Goal: Task Accomplishment & Management: Complete application form

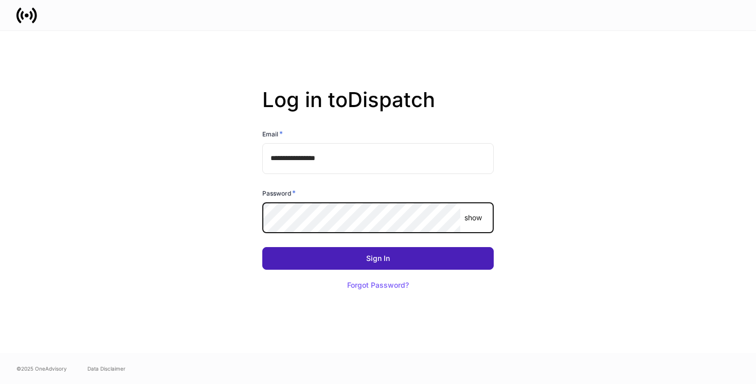
click at [431, 260] on button "Sign In" at bounding box center [377, 258] width 231 height 23
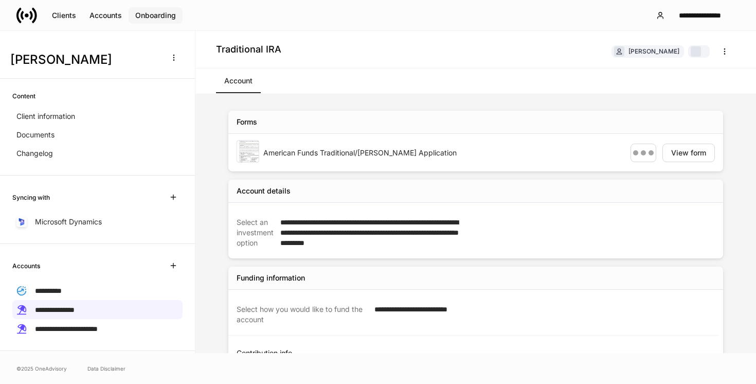
click at [145, 17] on div "Onboarding" at bounding box center [155, 15] width 41 height 7
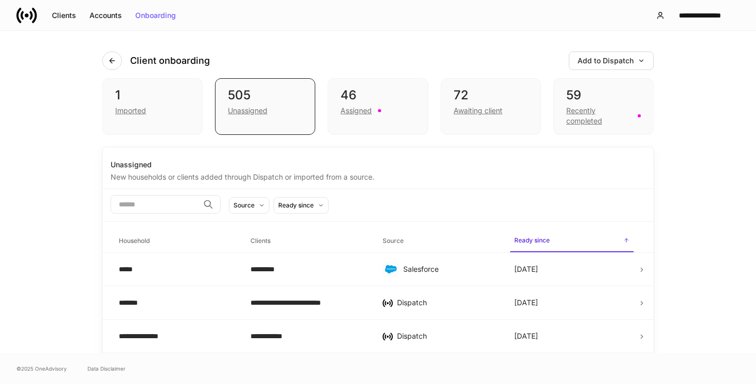
click at [263, 51] on div "Client onboarding Add to Dispatch" at bounding box center [377, 54] width 551 height 47
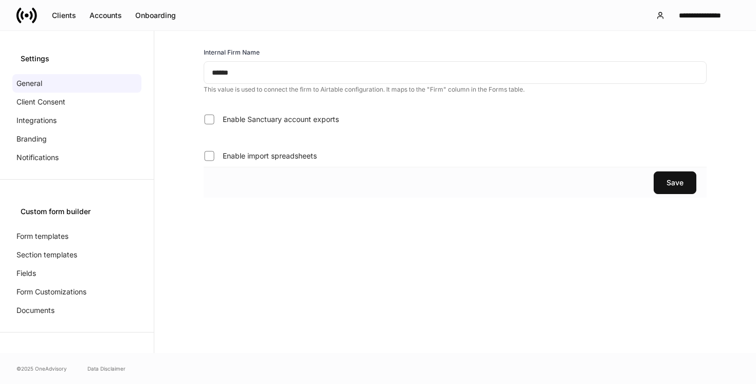
click at [238, 78] on input "******" at bounding box center [455, 72] width 503 height 23
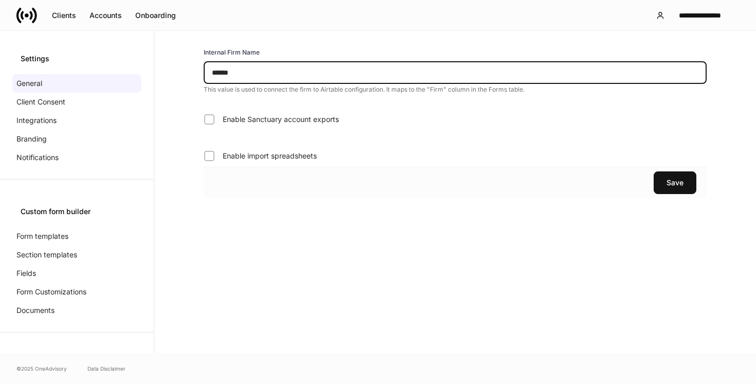
click at [238, 78] on input "******" at bounding box center [455, 72] width 503 height 23
type input "********"
click at [681, 179] on div "Save" at bounding box center [675, 182] width 17 height 7
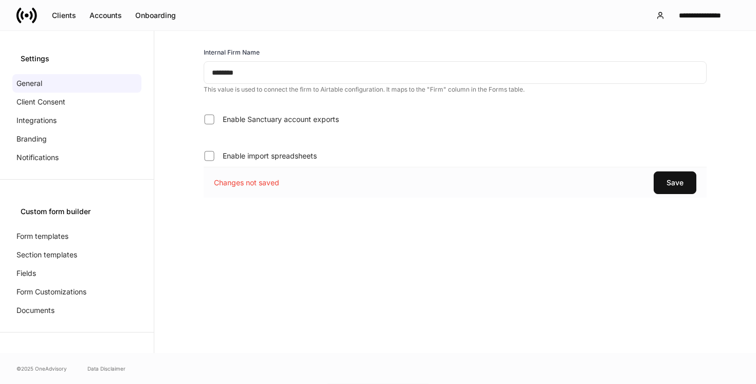
click at [254, 183] on p "Changes not saved" at bounding box center [246, 182] width 65 height 10
click at [657, 176] on button "Save" at bounding box center [675, 182] width 43 height 23
click at [110, 59] on div "Settings" at bounding box center [77, 58] width 113 height 10
click at [681, 183] on div "Save" at bounding box center [675, 182] width 17 height 7
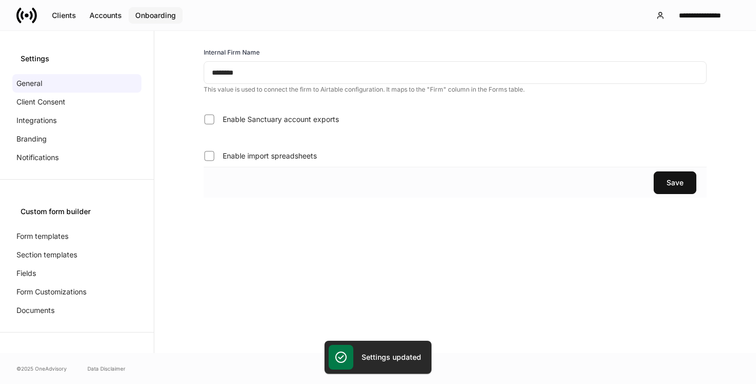
click at [149, 14] on div "Onboarding" at bounding box center [155, 15] width 41 height 7
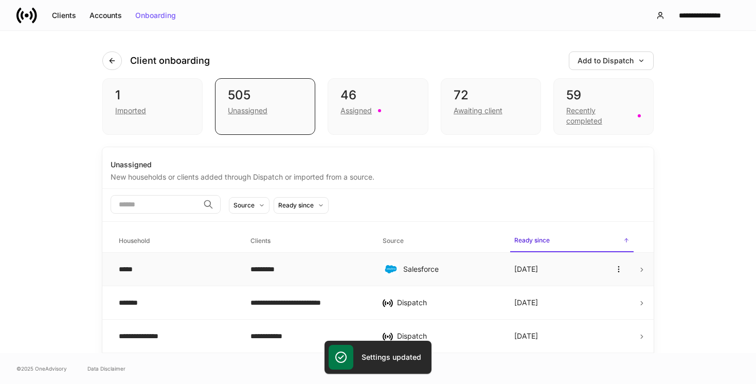
click at [446, 272] on div "Salesforce" at bounding box center [450, 269] width 95 height 10
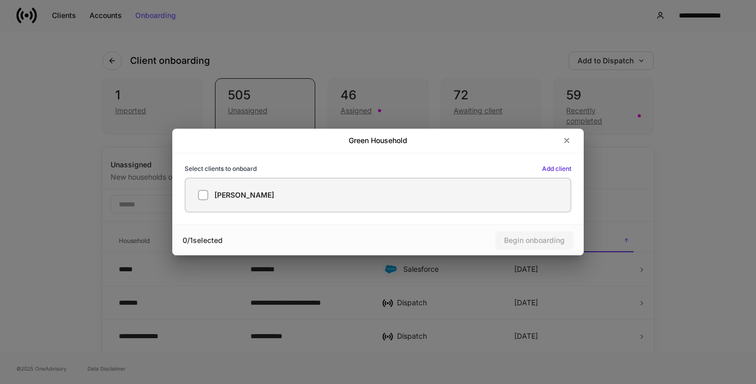
click at [410, 182] on label "[PERSON_NAME]" at bounding box center [378, 194] width 387 height 35
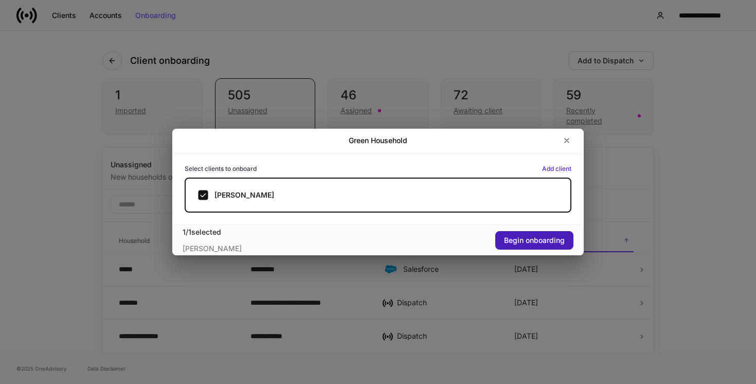
click at [545, 241] on div "Begin onboarding" at bounding box center [534, 240] width 61 height 7
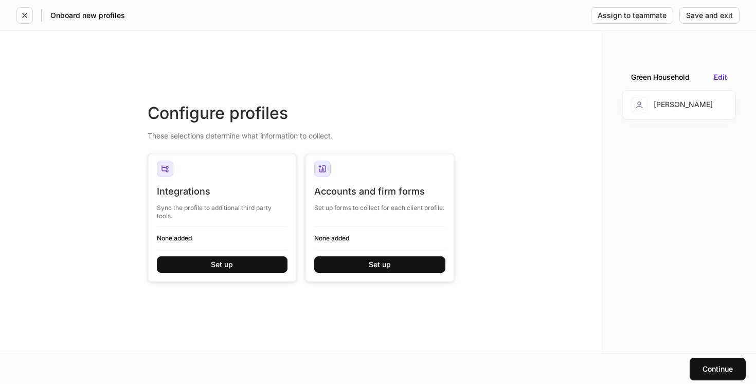
click at [407, 255] on div "Accounts and firm forms Set up forms to collect for each client profile. None a…" at bounding box center [379, 232] width 131 height 95
click at [407, 265] on button "Set up" at bounding box center [379, 264] width 131 height 16
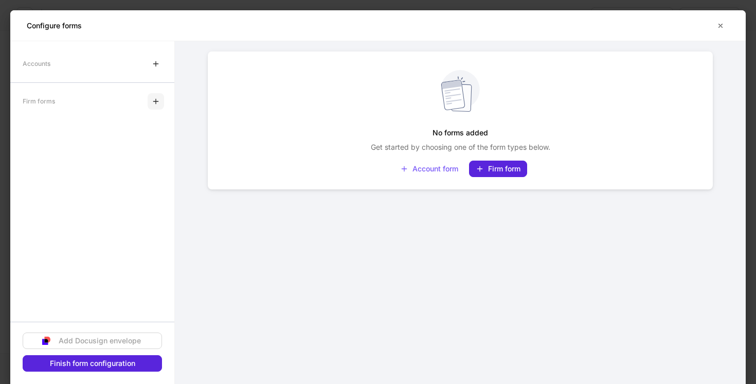
click at [153, 100] on icon "button" at bounding box center [156, 101] width 8 height 8
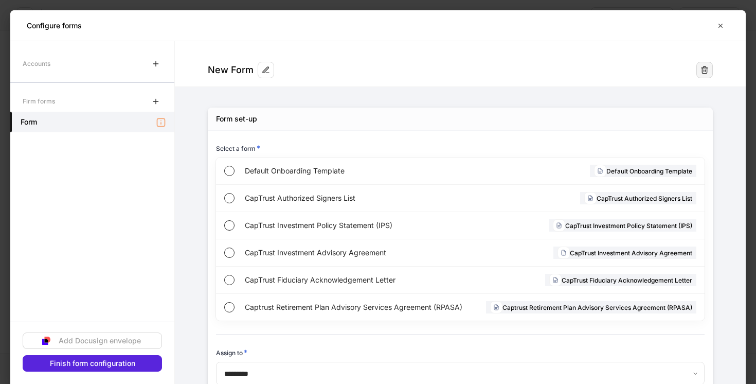
click at [704, 67] on icon "button" at bounding box center [705, 70] width 8 height 8
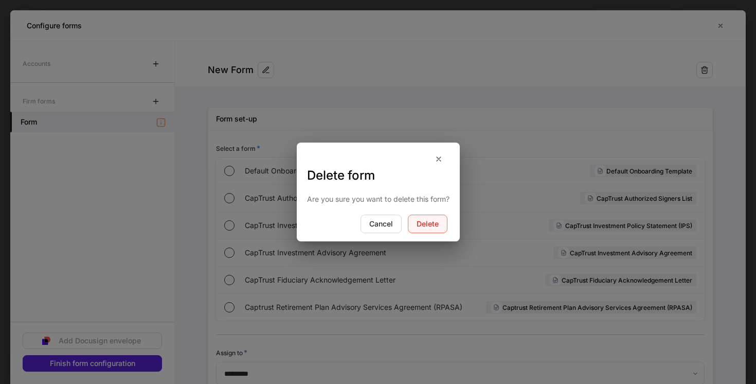
click at [438, 226] on div "Delete" at bounding box center [428, 223] width 22 height 7
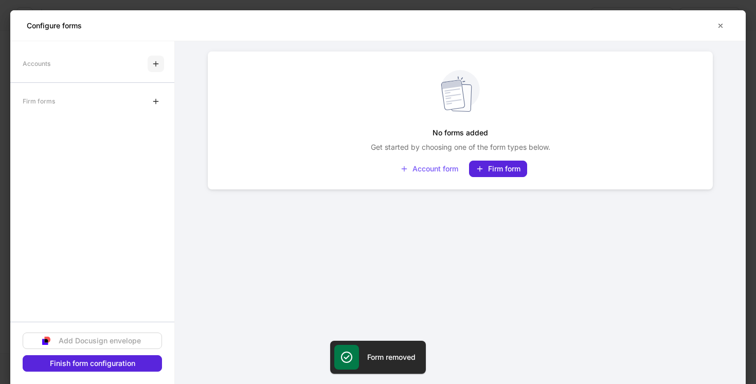
click at [156, 67] on icon "button" at bounding box center [156, 64] width 8 height 8
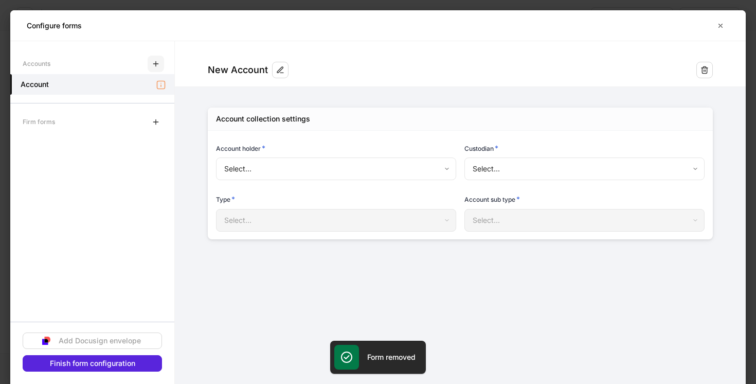
type input "**********"
click at [513, 174] on body "**********" at bounding box center [378, 192] width 756 height 384
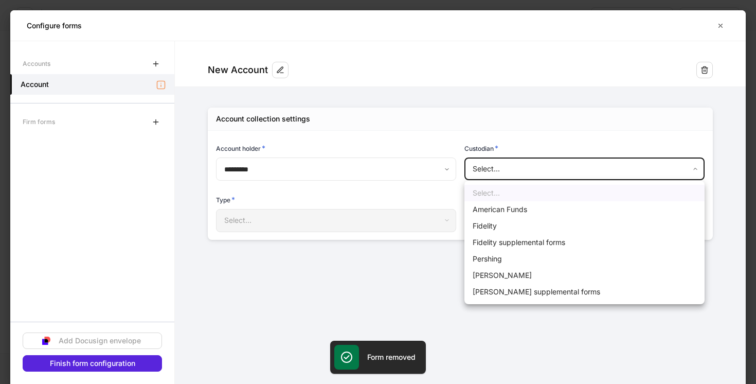
click at [526, 321] on div at bounding box center [378, 192] width 756 height 384
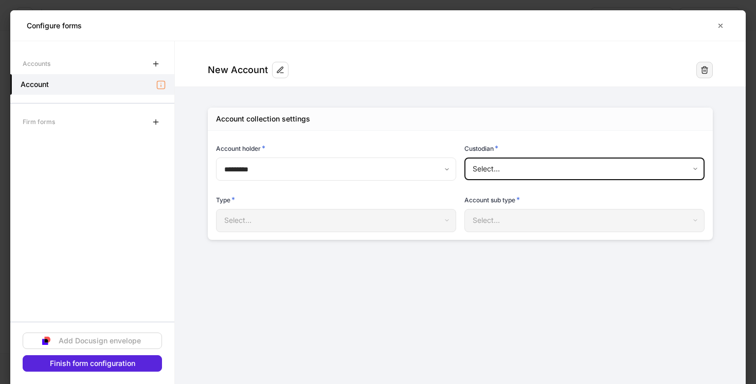
click at [710, 73] on button "button" at bounding box center [704, 70] width 16 height 16
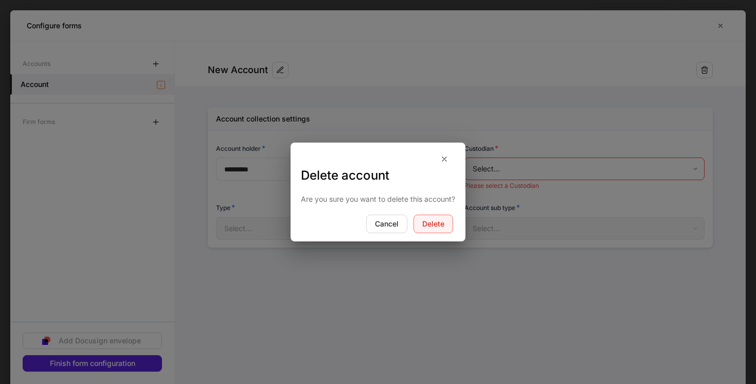
click at [446, 218] on button "Delete" at bounding box center [434, 223] width 40 height 19
